Goal: Information Seeking & Learning: Learn about a topic

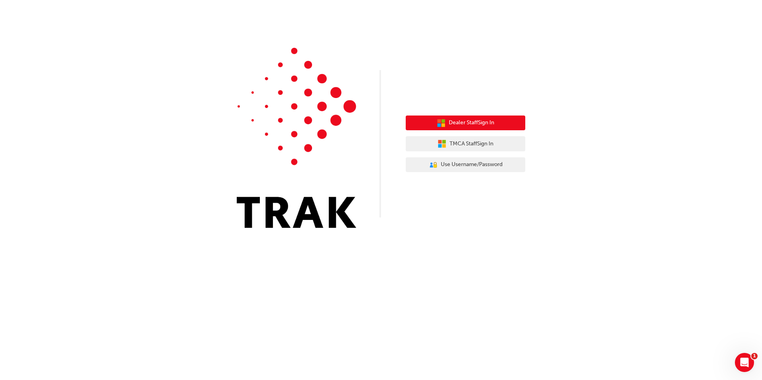
click at [465, 119] on span "Dealer Staff Sign In" at bounding box center [471, 122] width 45 height 9
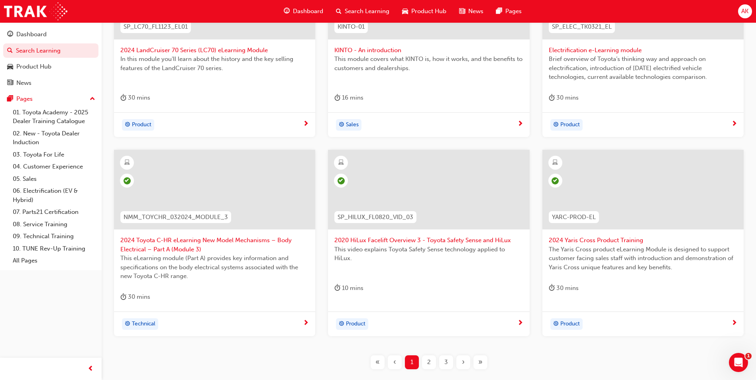
scroll to position [279, 0]
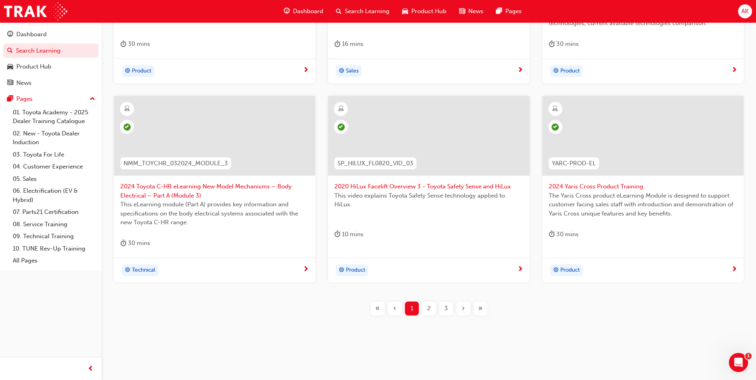
click at [465, 310] on div "›" at bounding box center [463, 309] width 14 height 14
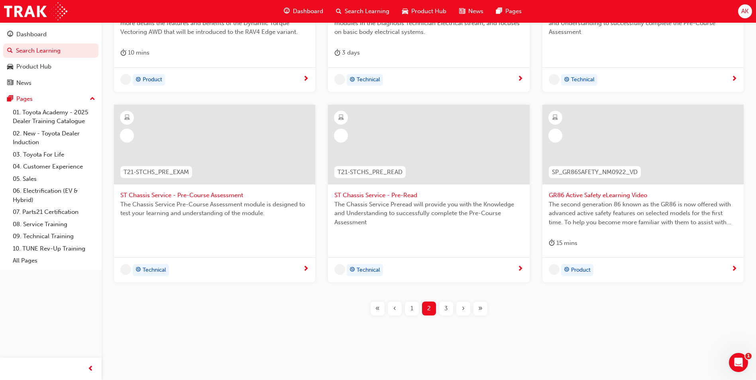
click at [465, 310] on div "›" at bounding box center [463, 309] width 14 height 14
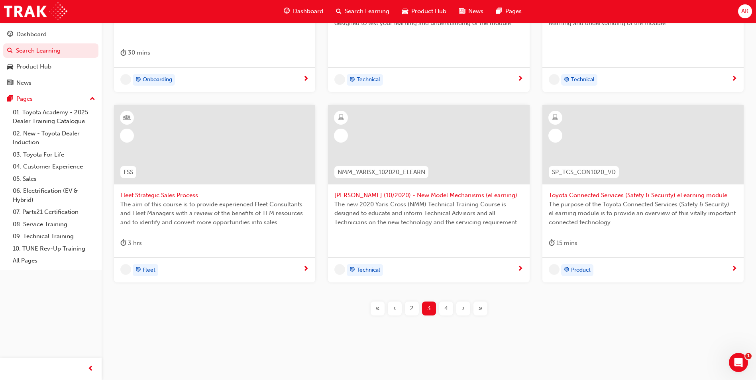
click at [465, 310] on div "›" at bounding box center [463, 309] width 14 height 14
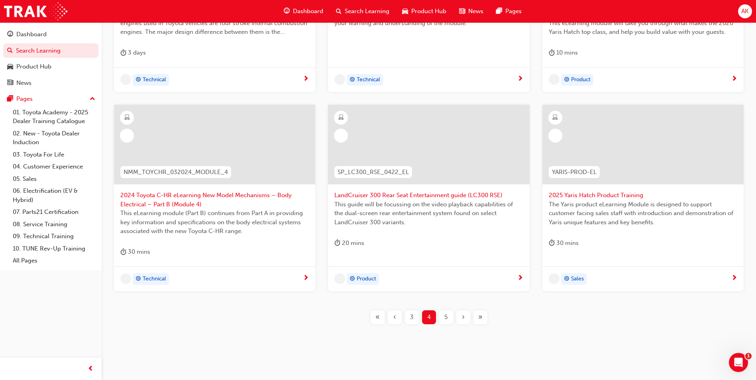
scroll to position [279, 0]
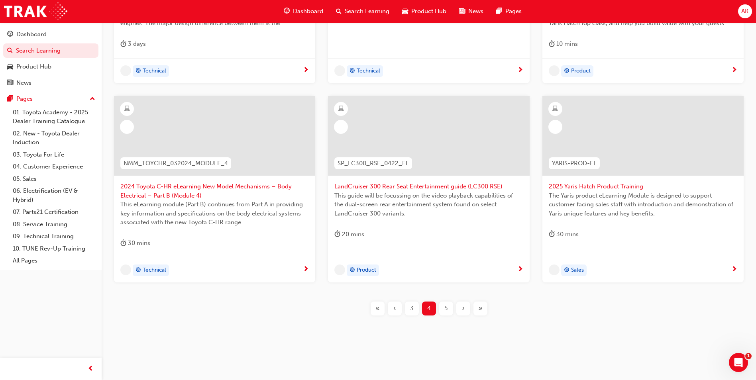
click at [465, 310] on div "›" at bounding box center [463, 309] width 14 height 14
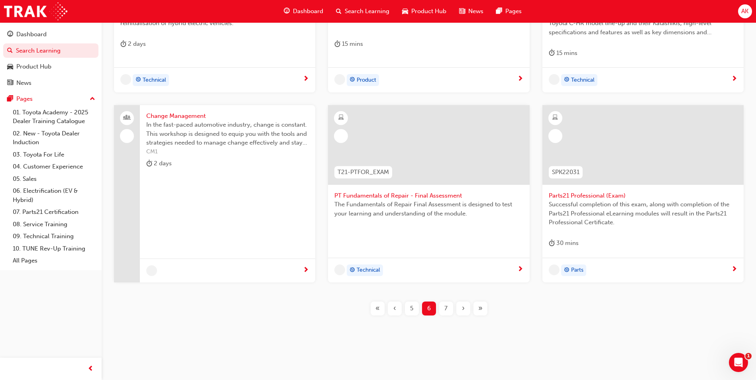
click at [465, 310] on div "›" at bounding box center [463, 309] width 14 height 14
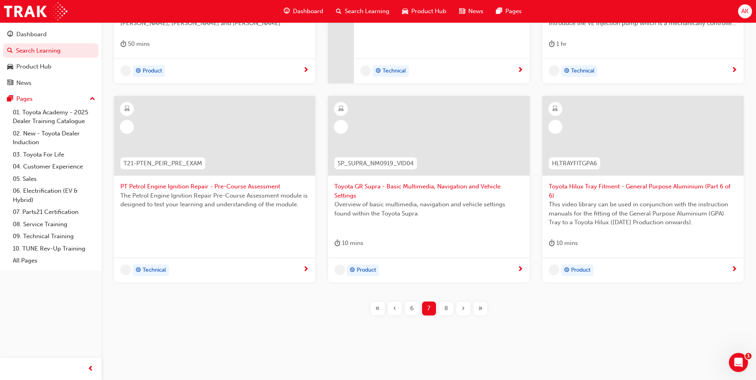
click at [465, 310] on div "›" at bounding box center [463, 309] width 14 height 14
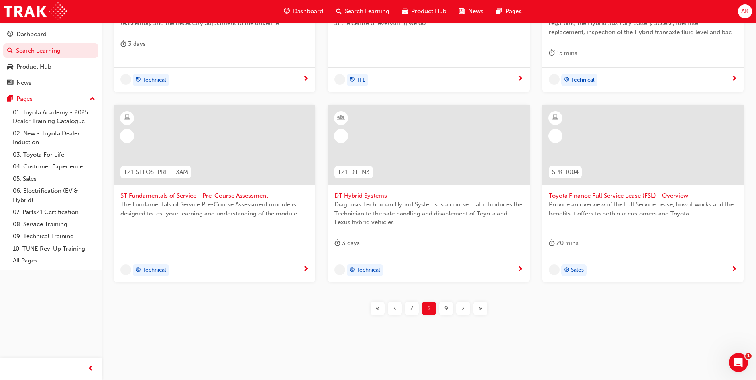
click at [465, 310] on div "›" at bounding box center [463, 309] width 14 height 14
click at [465, 310] on div "T21-PTCH_FDR_ILT PT Final Drive Repair - Training Introduction to Final Drive R…" at bounding box center [428, 117] width 629 height 423
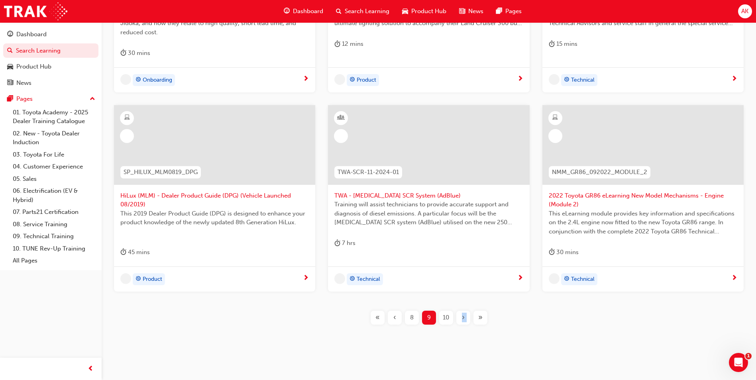
click at [465, 310] on div "TPS_PART2 Introduction to TPS Part 2: TPS Technical Concepts - Jidoka and Just-…" at bounding box center [428, 122] width 629 height 432
click at [464, 311] on div "›" at bounding box center [463, 318] width 14 height 14
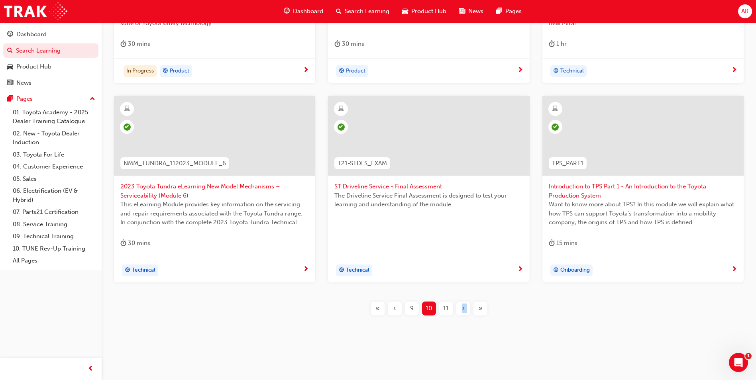
click at [464, 311] on span "›" at bounding box center [463, 308] width 3 height 9
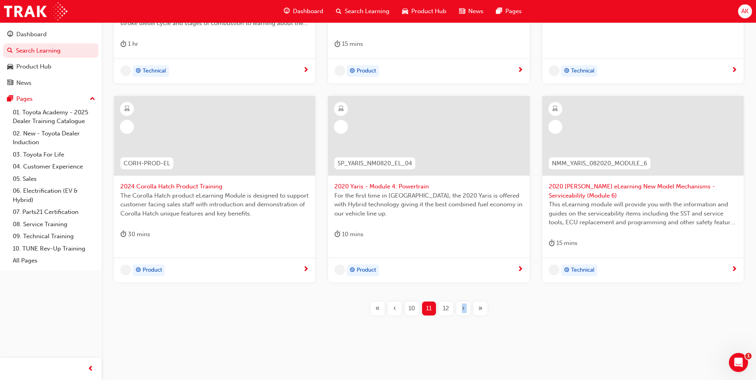
click at [464, 311] on span "›" at bounding box center [463, 308] width 3 height 9
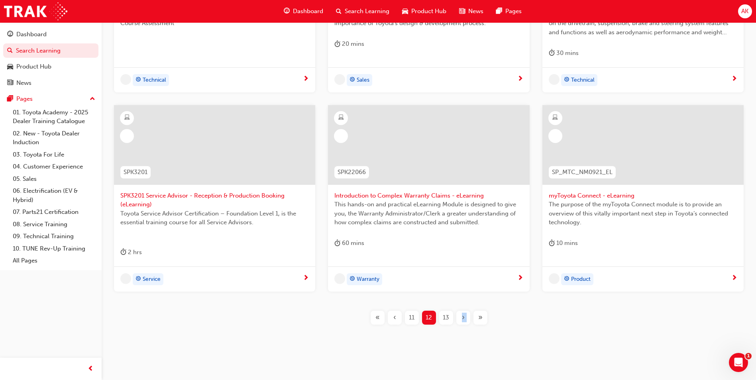
click at [464, 311] on div "›" at bounding box center [463, 318] width 14 height 14
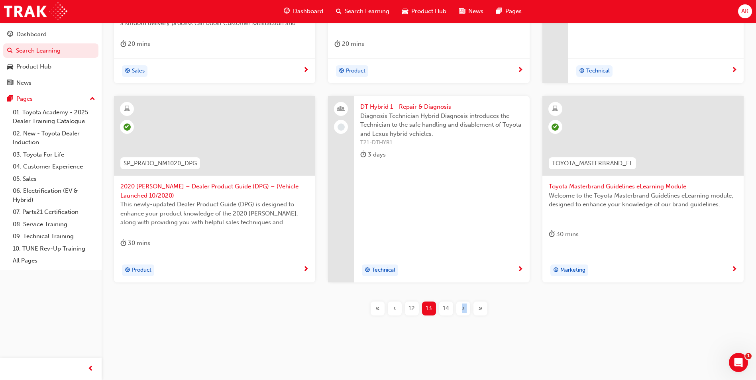
click at [464, 311] on span "›" at bounding box center [463, 308] width 3 height 9
click at [464, 311] on div "›" at bounding box center [463, 309] width 14 height 14
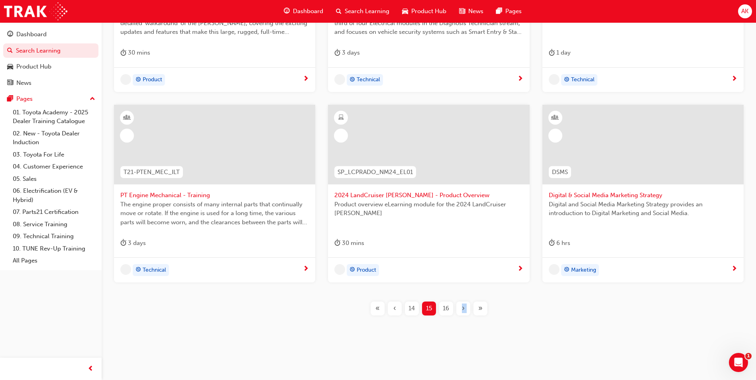
click at [464, 311] on span "›" at bounding box center [463, 308] width 3 height 9
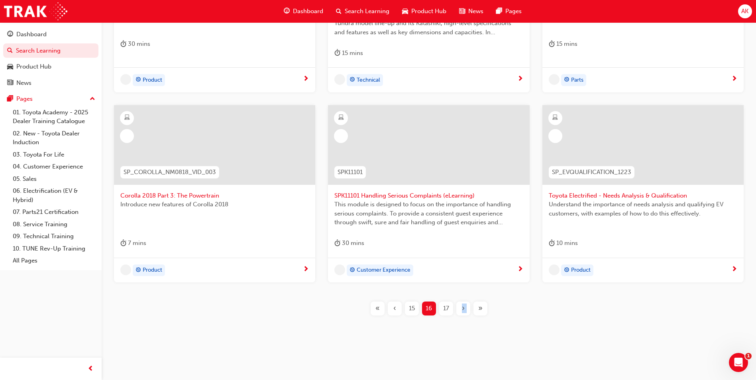
click at [464, 311] on span "›" at bounding box center [463, 308] width 3 height 9
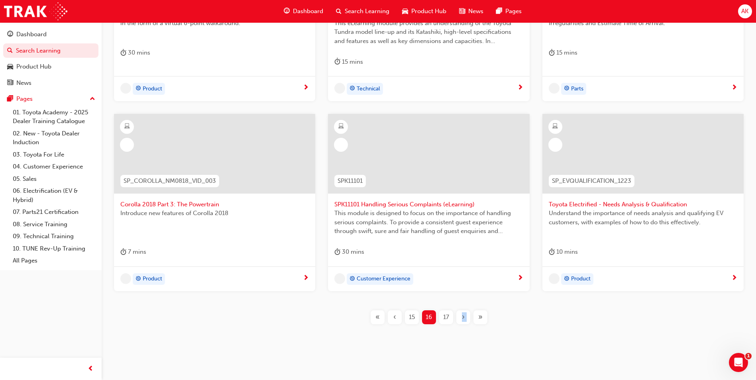
click at [464, 313] on span "›" at bounding box center [463, 317] width 3 height 9
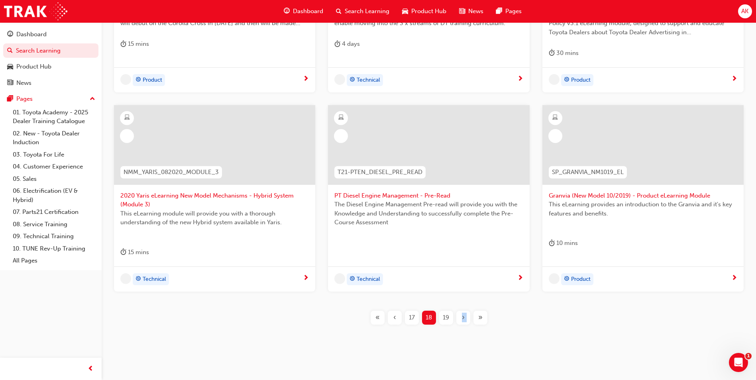
click at [464, 311] on div "›" at bounding box center [463, 318] width 14 height 14
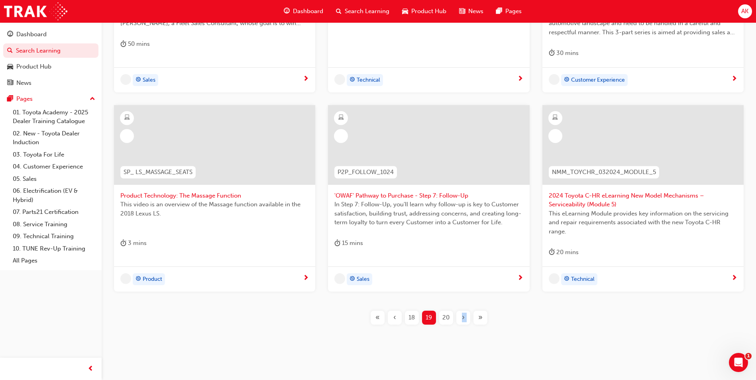
click at [464, 311] on div "›" at bounding box center [463, 318] width 14 height 14
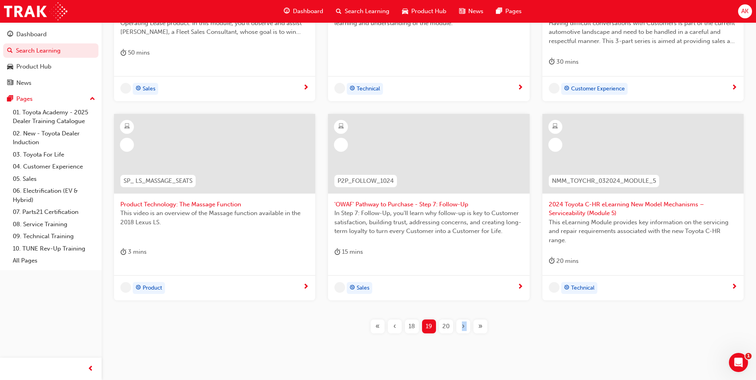
click at [464, 322] on span "›" at bounding box center [463, 326] width 3 height 9
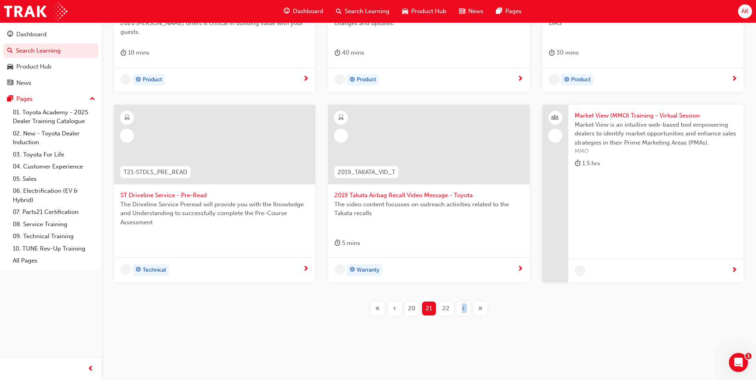
click at [464, 311] on span "›" at bounding box center [463, 308] width 3 height 9
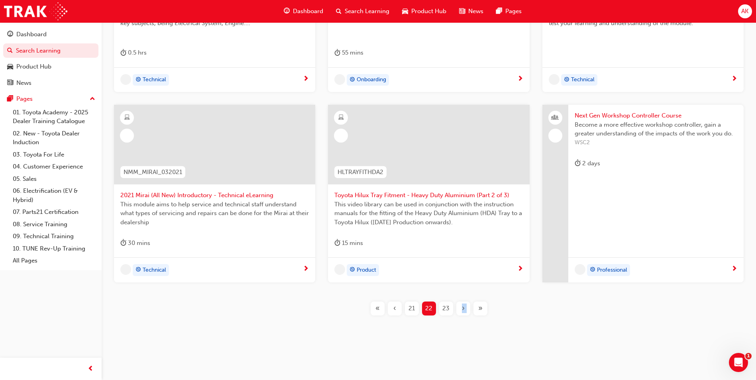
click at [464, 311] on span "›" at bounding box center [463, 308] width 3 height 9
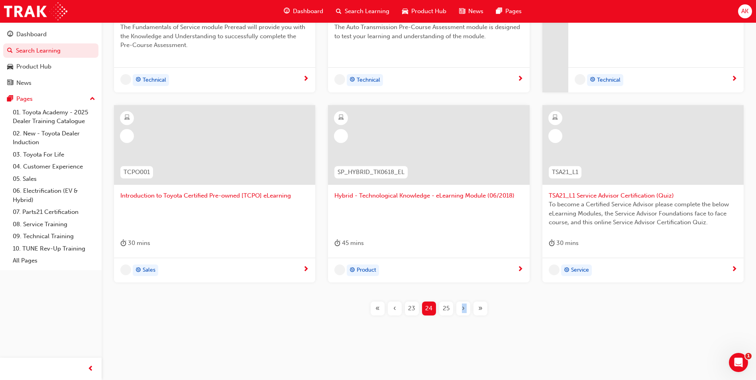
click at [464, 311] on span "›" at bounding box center [463, 308] width 3 height 9
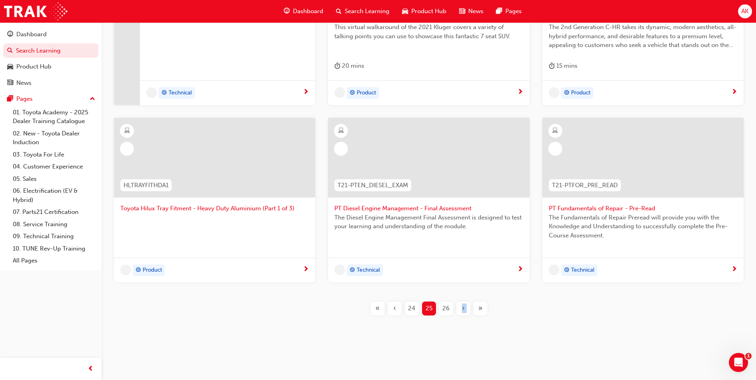
click at [464, 311] on span "›" at bounding box center [463, 308] width 3 height 9
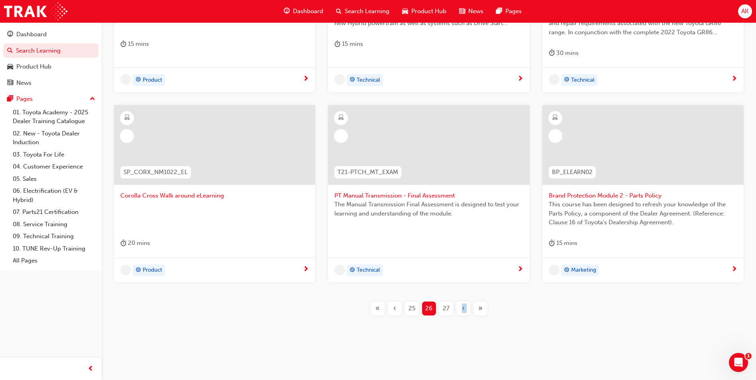
click at [464, 311] on span "›" at bounding box center [463, 308] width 3 height 9
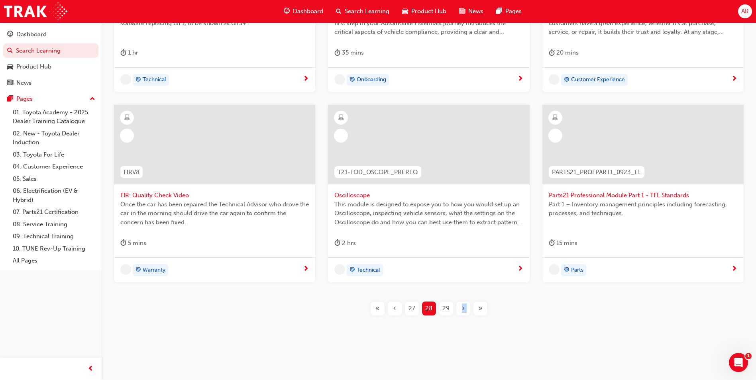
click at [464, 311] on span "›" at bounding box center [463, 308] width 3 height 9
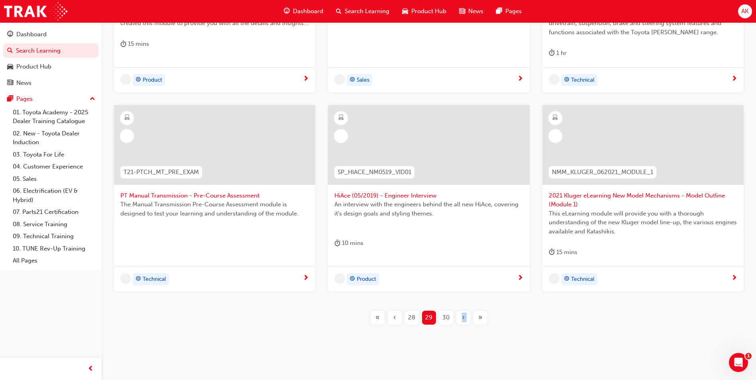
click at [464, 313] on span "›" at bounding box center [463, 317] width 3 height 9
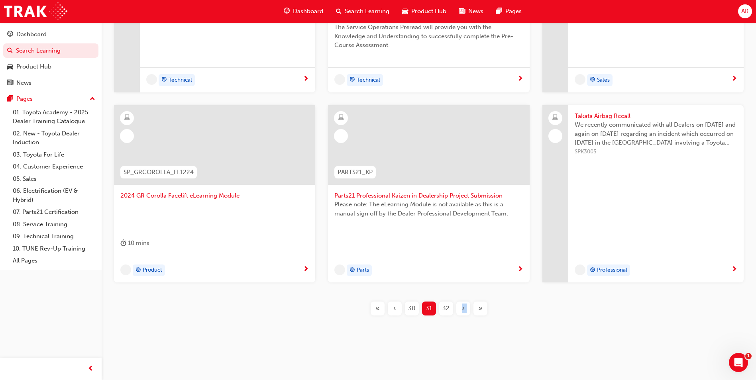
click at [464, 311] on span "›" at bounding box center [463, 308] width 3 height 9
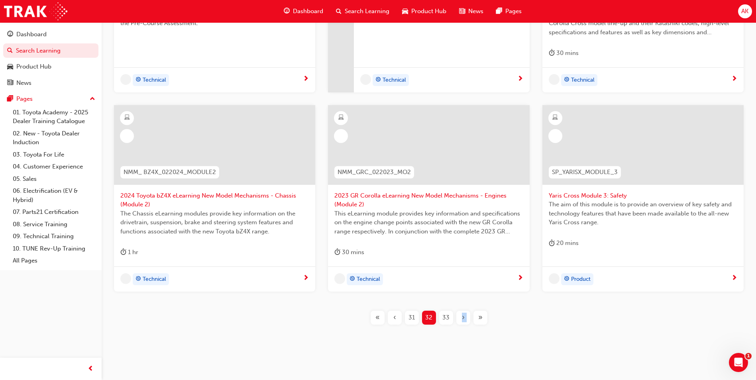
click at [464, 311] on div "›" at bounding box center [463, 318] width 14 height 14
click at [464, 313] on span "›" at bounding box center [463, 317] width 3 height 9
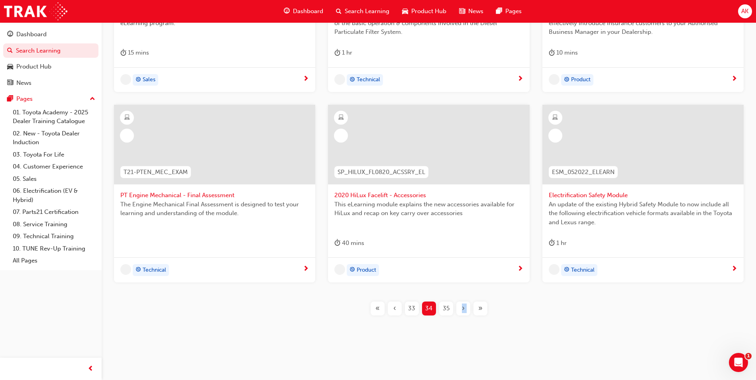
scroll to position [270, 0]
click at [464, 311] on span "›" at bounding box center [463, 308] width 3 height 9
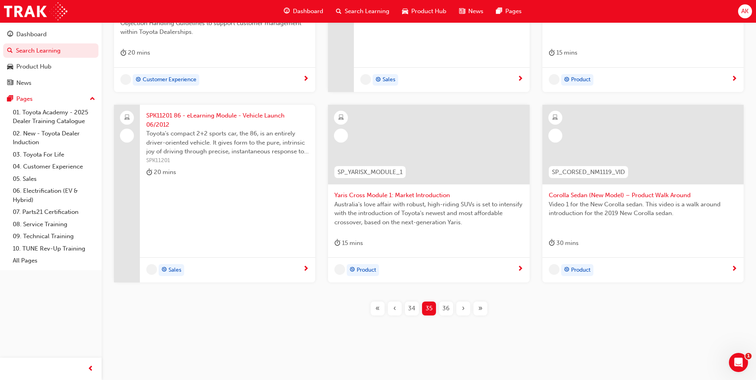
click at [514, 303] on div "« ‹ 34 35 36 › »" at bounding box center [428, 309] width 629 height 14
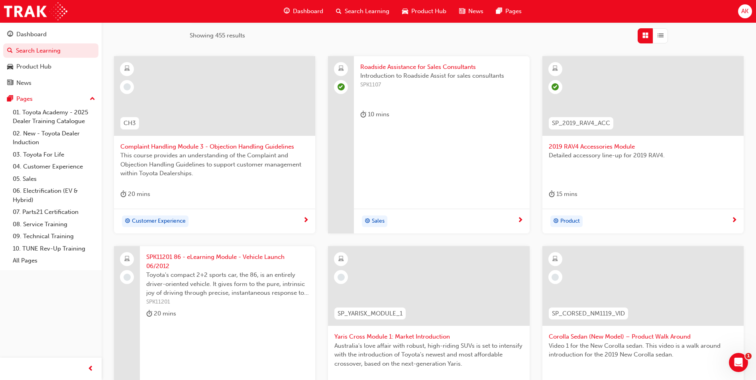
scroll to position [190, 0]
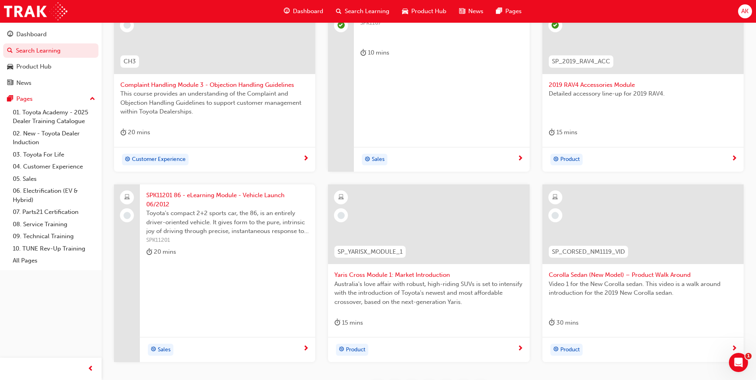
click at [205, 295] on div "SPK11201 86 - eLearning Module - Vehicle Launch 06/2012 Toyota's compact 2+2 sp…" at bounding box center [227, 274] width 175 height 178
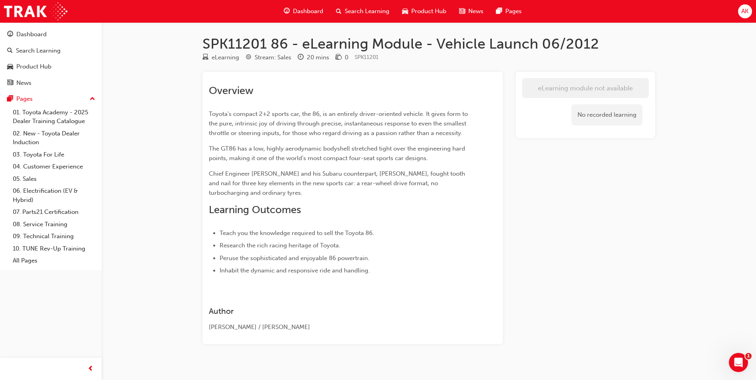
scroll to position [190, 0]
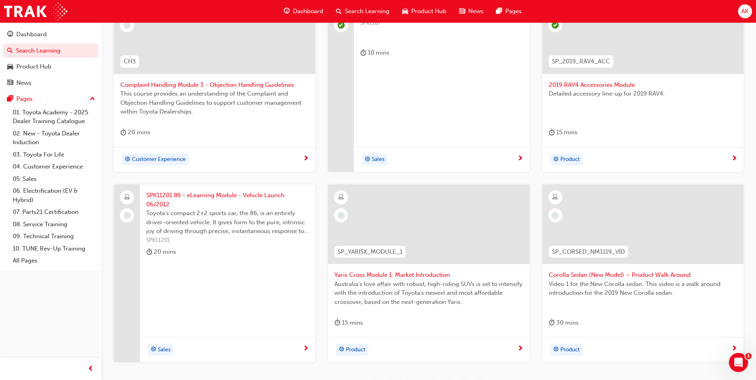
click at [406, 277] on span "Yaris Cross Module 1: Market Introduction" at bounding box center [428, 275] width 188 height 9
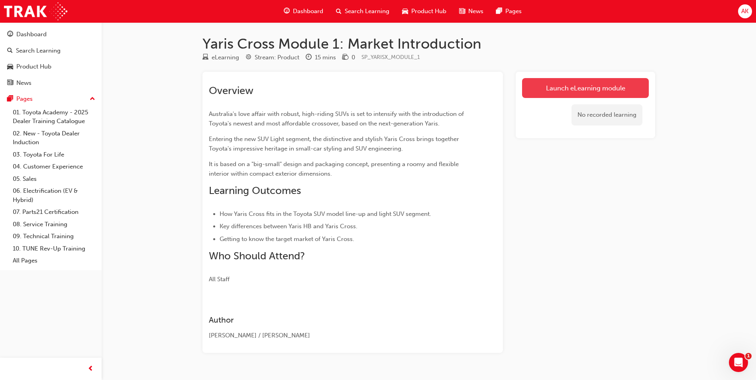
click at [626, 89] on link "Launch eLearning module" at bounding box center [585, 88] width 127 height 20
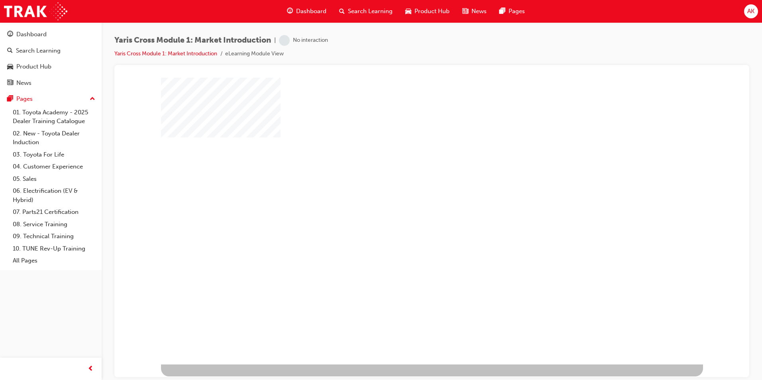
click at [409, 198] on div "play" at bounding box center [409, 198] width 0 height 0
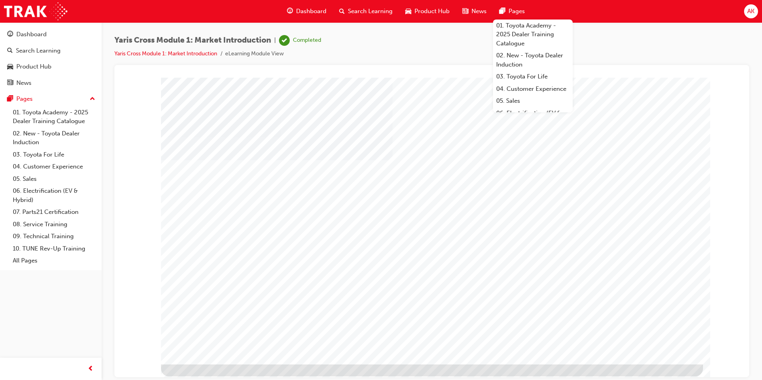
click at [384, 11] on span "Search Learning" at bounding box center [370, 11] width 45 height 9
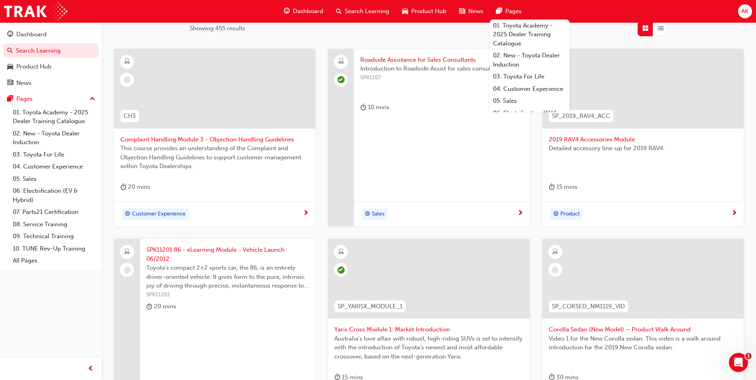
scroll to position [270, 0]
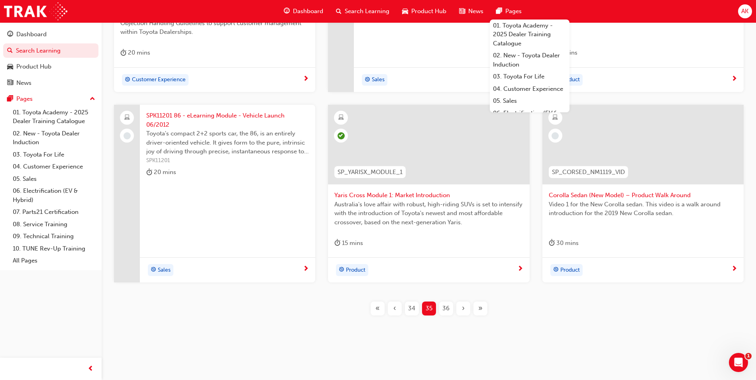
click at [614, 241] on div "30 mins" at bounding box center [643, 244] width 188 height 13
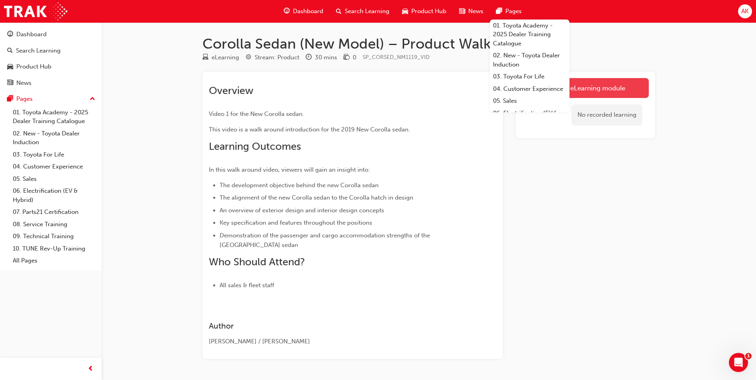
click at [600, 88] on link "Launch eLearning module" at bounding box center [585, 88] width 127 height 20
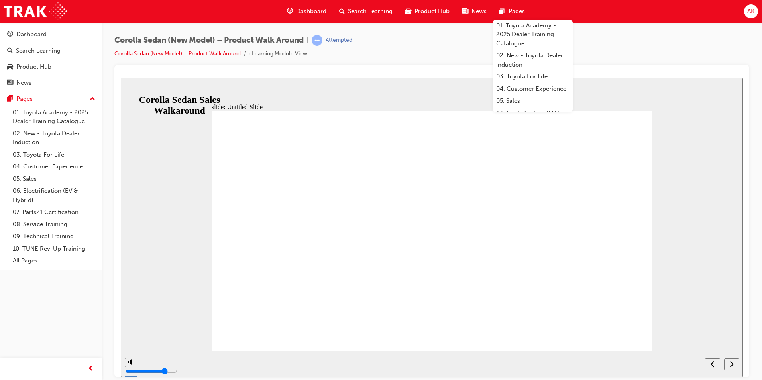
click at [732, 365] on icon "next" at bounding box center [732, 364] width 4 height 6
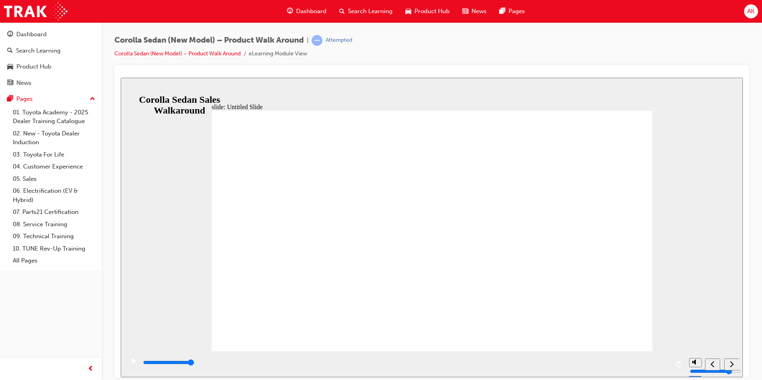
click at [666, 365] on div "playback controls" at bounding box center [405, 362] width 527 height 9
type input "689400"
click at [730, 365] on icon "next" at bounding box center [732, 363] width 4 height 7
radio input "true"
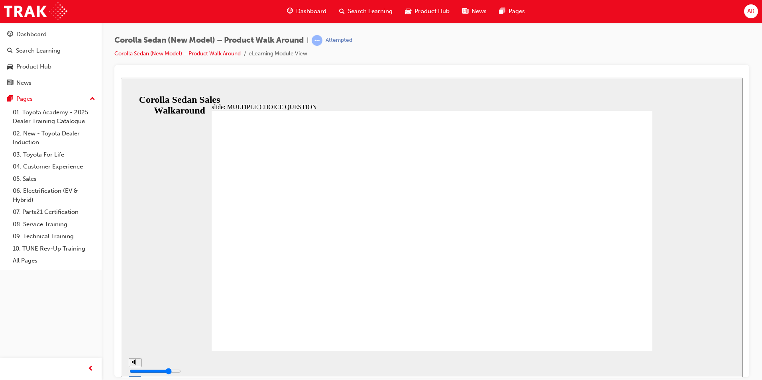
radio input "true"
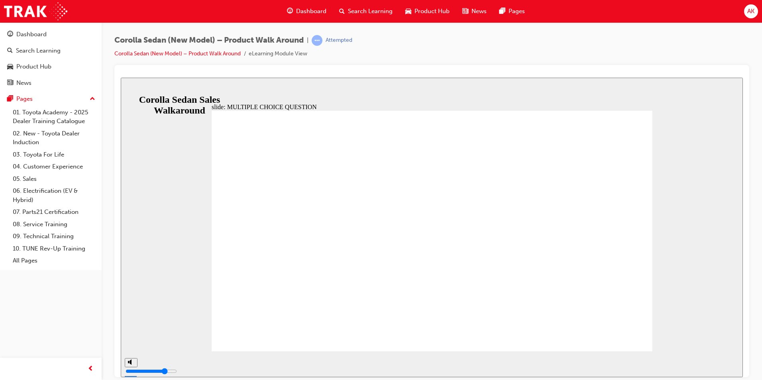
radio input "true"
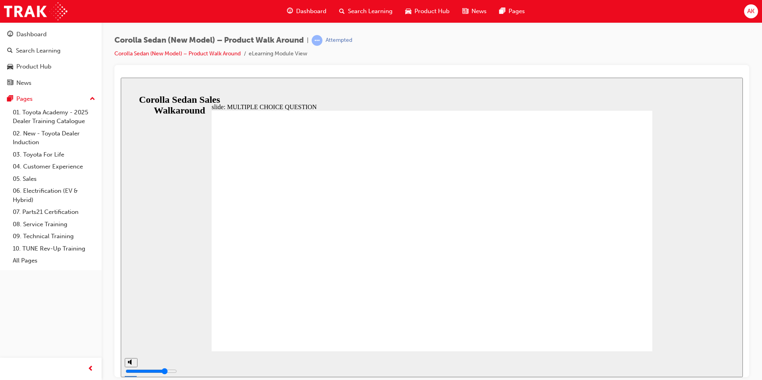
radio input "true"
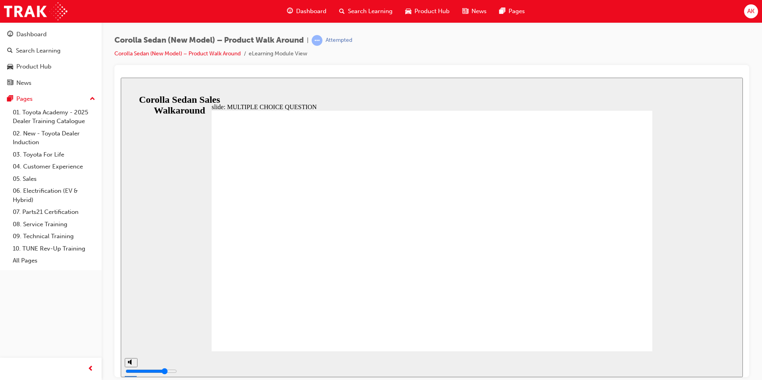
radio input "true"
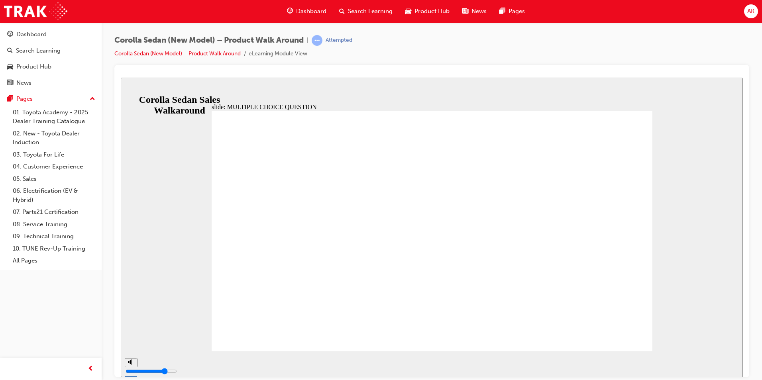
radio input "true"
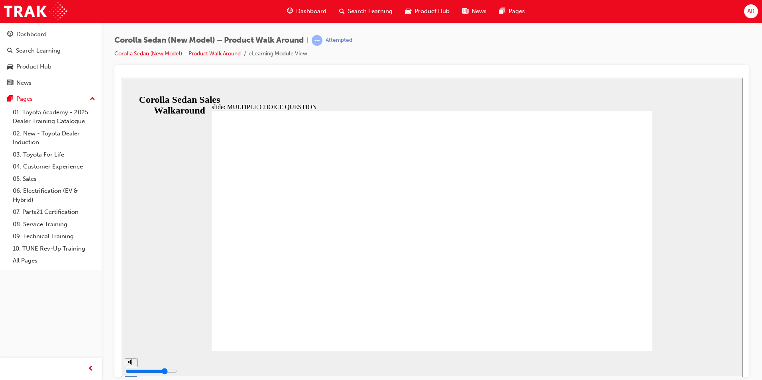
radio input "true"
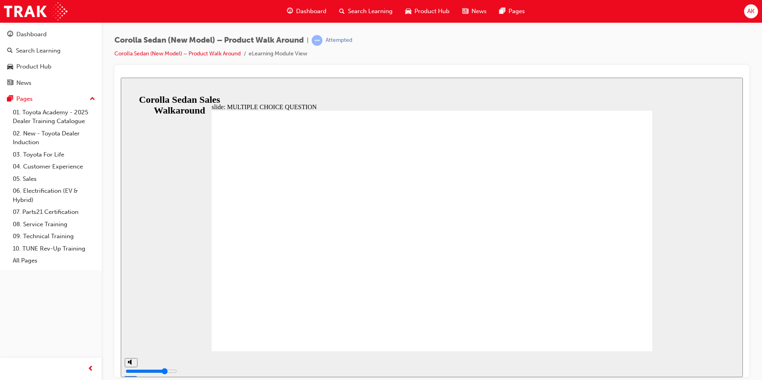
radio input "true"
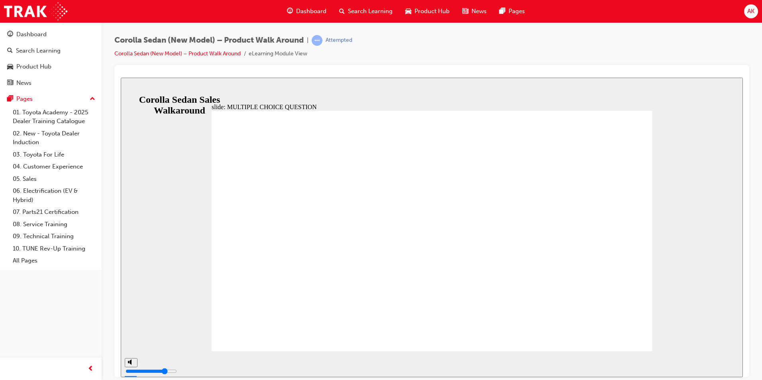
radio input "true"
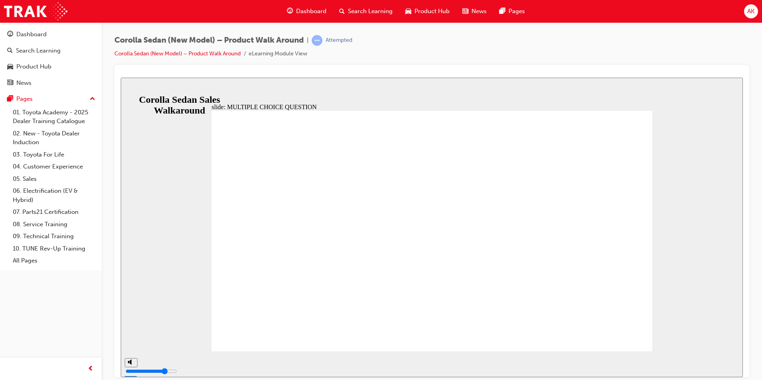
radio input "true"
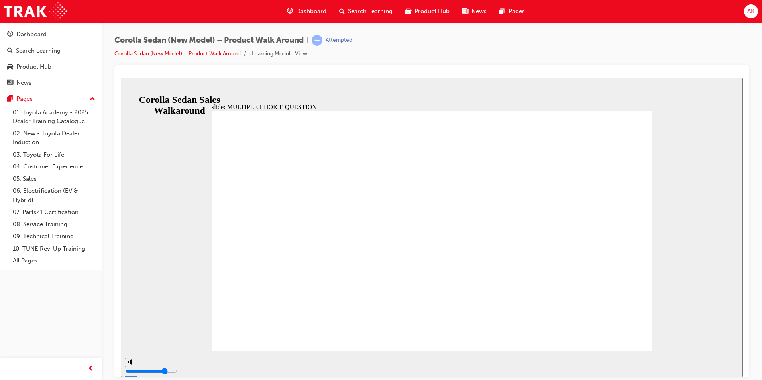
radio input "true"
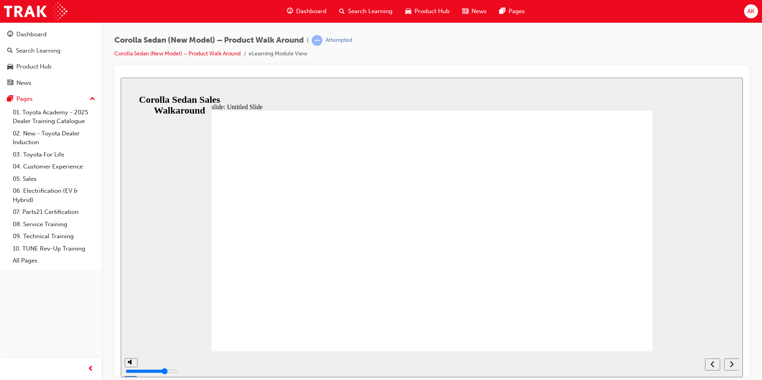
click at [730, 365] on icon "next" at bounding box center [732, 363] width 4 height 7
click at [373, 19] on div "Search Learning" at bounding box center [366, 11] width 66 height 16
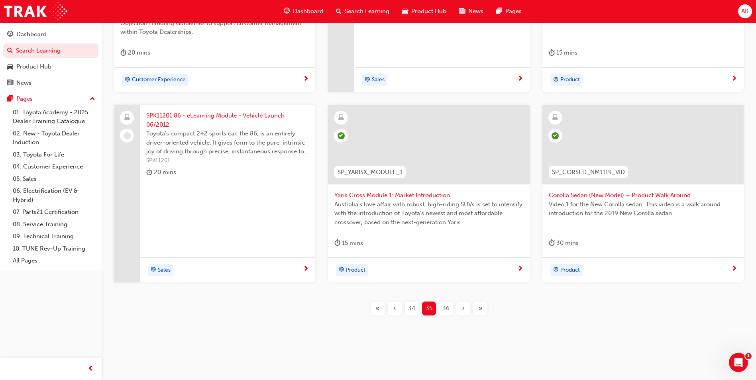
scroll to position [230, 0]
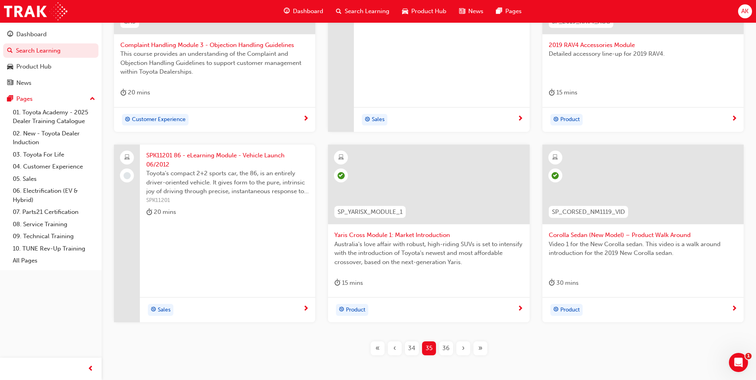
click at [446, 343] on div "36" at bounding box center [446, 349] width 14 height 14
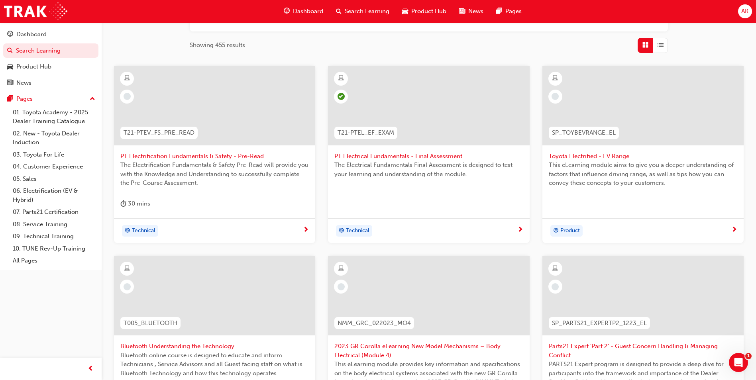
scroll to position [71, 0]
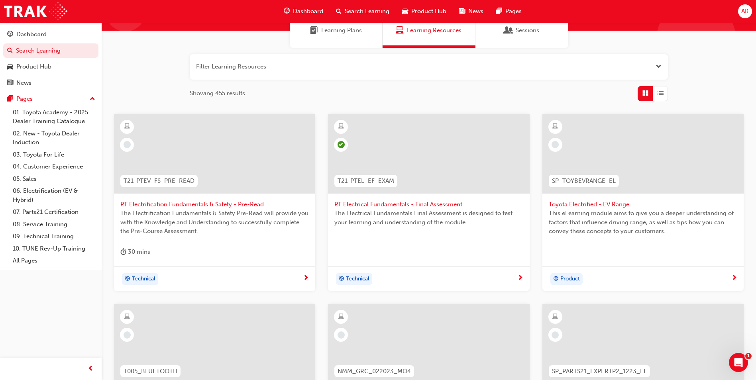
click at [187, 241] on div "PT Electrification Fundamentals & Safety - Pre-Read The Electrification Fundame…" at bounding box center [214, 190] width 201 height 153
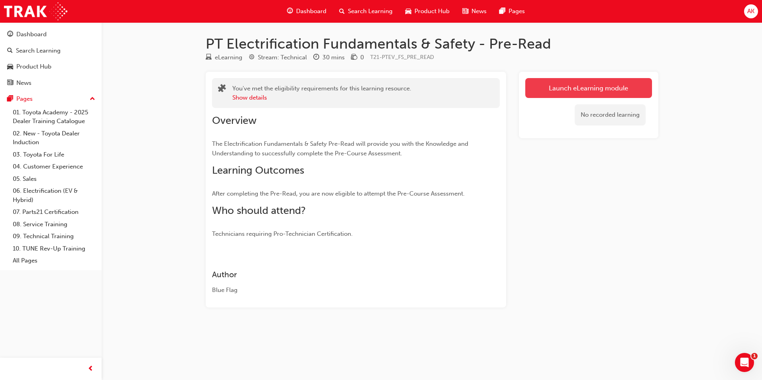
click at [556, 86] on link "Launch eLearning module" at bounding box center [588, 88] width 127 height 20
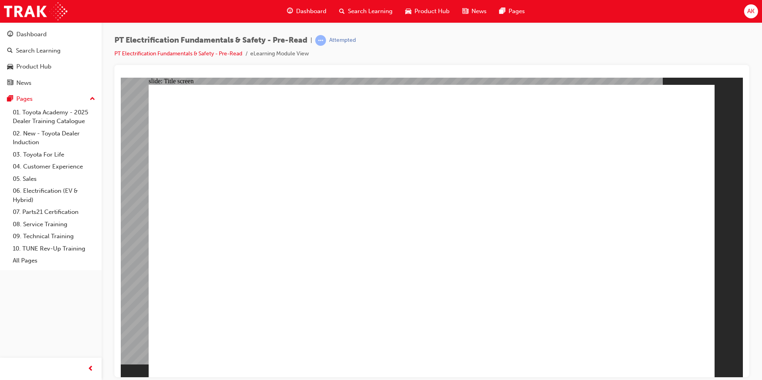
click at [353, 12] on span "Search Learning" at bounding box center [370, 11] width 45 height 9
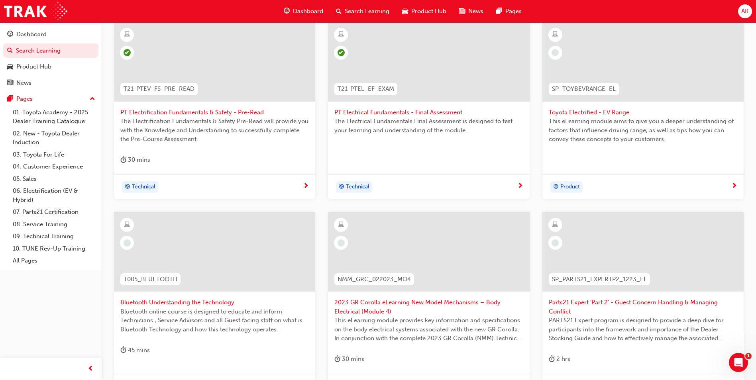
scroll to position [279, 0]
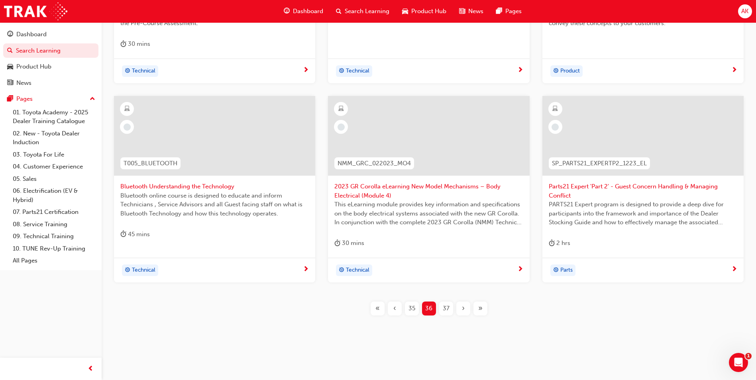
click at [181, 332] on div "Filter Learning Resources Showing 455 results T21-PTEV_FS_PRE_READ PT Electrifi…" at bounding box center [429, 87] width 654 height 495
click at [743, 12] on span "AK" at bounding box center [744, 11] width 7 height 9
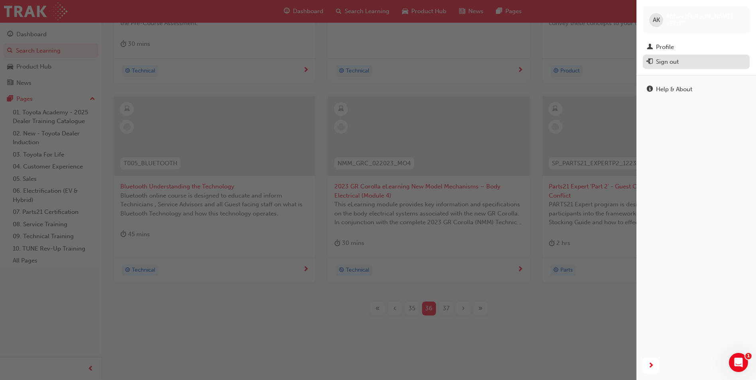
click at [666, 61] on div "Sign out" at bounding box center [667, 61] width 23 height 9
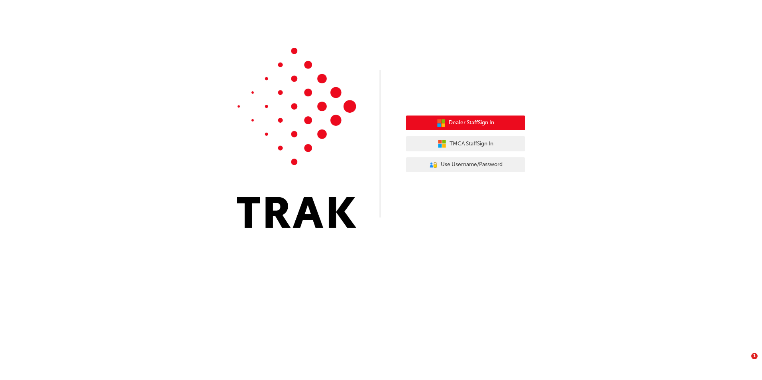
click at [469, 122] on span "Dealer Staff Sign In" at bounding box center [471, 122] width 45 height 9
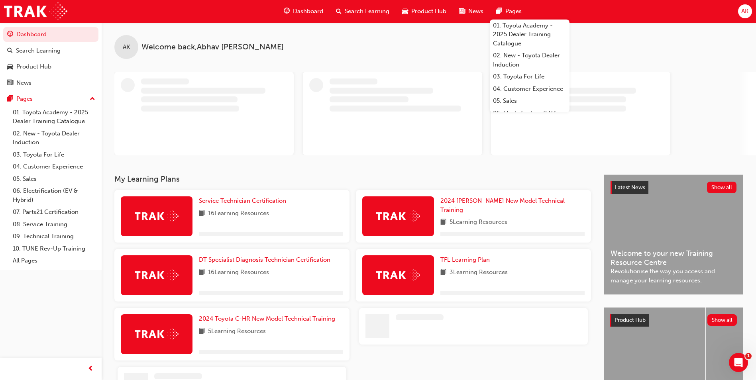
click at [745, 12] on span "AK" at bounding box center [744, 11] width 7 height 9
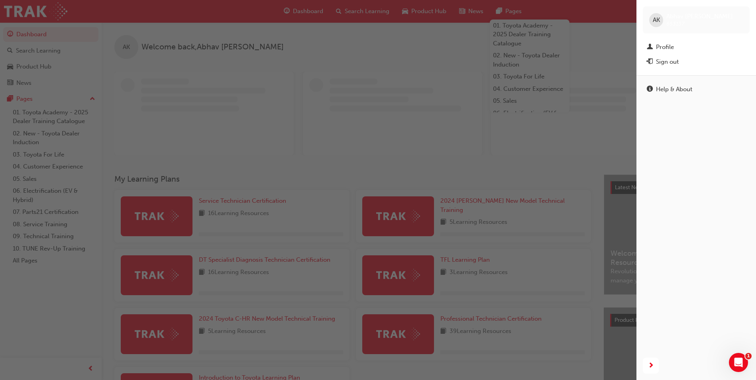
click at [679, 61] on div "Sign out" at bounding box center [696, 62] width 99 height 10
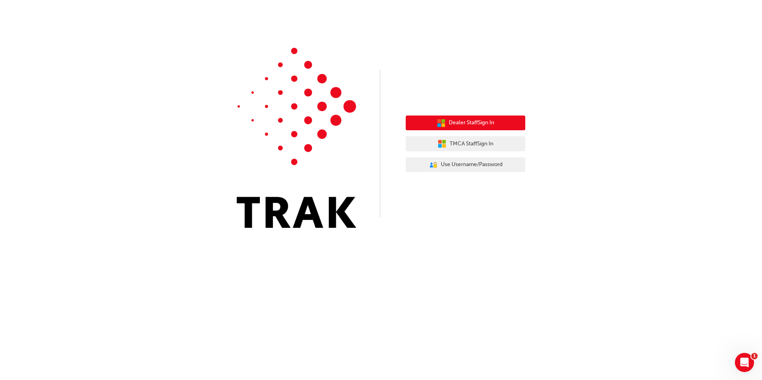
click at [474, 125] on span "Dealer Staff Sign In" at bounding box center [471, 122] width 45 height 9
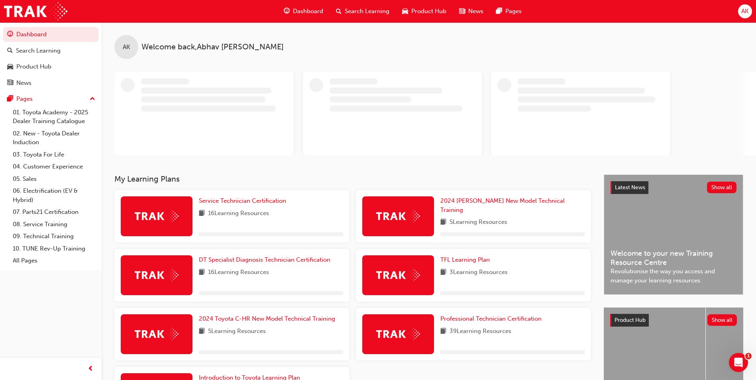
click at [742, 13] on span "AK" at bounding box center [744, 11] width 7 height 9
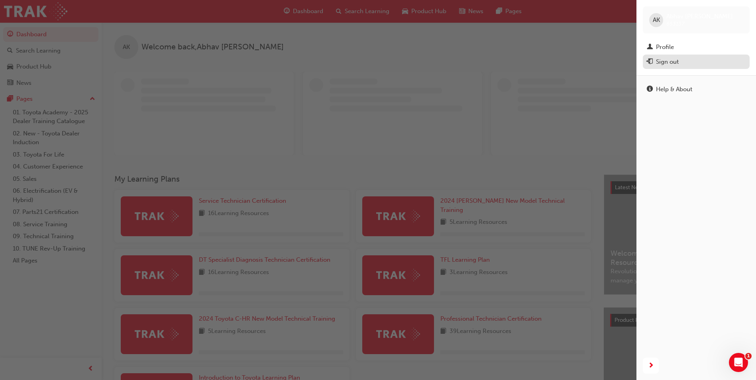
click at [677, 61] on div "Sign out" at bounding box center [667, 61] width 23 height 9
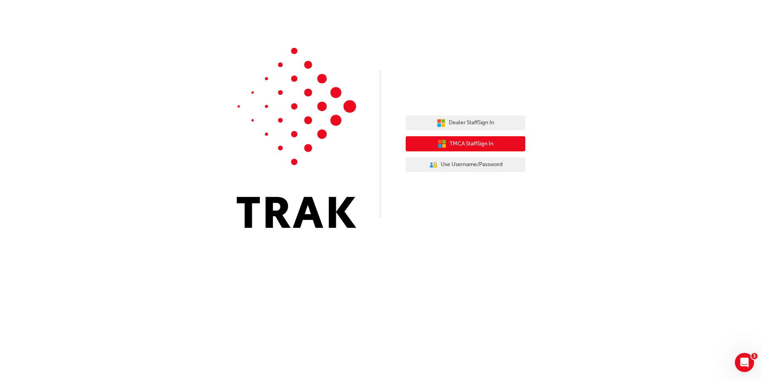
click at [477, 139] on span "TMCA Staff Sign In" at bounding box center [472, 143] width 44 height 9
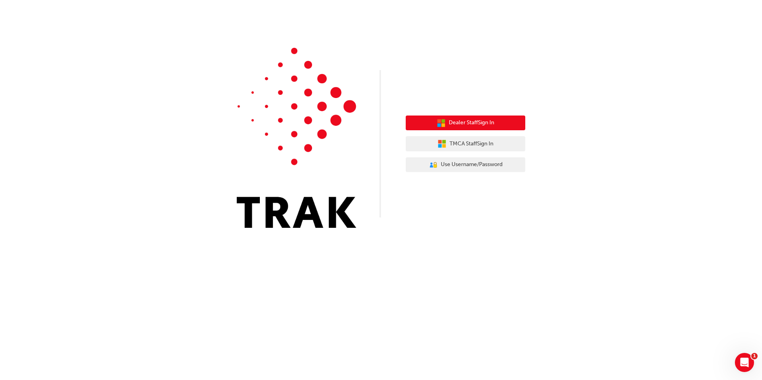
click at [435, 118] on button "Dealer Staff Sign In" at bounding box center [466, 123] width 120 height 15
